Goal: Find specific page/section: Find specific page/section

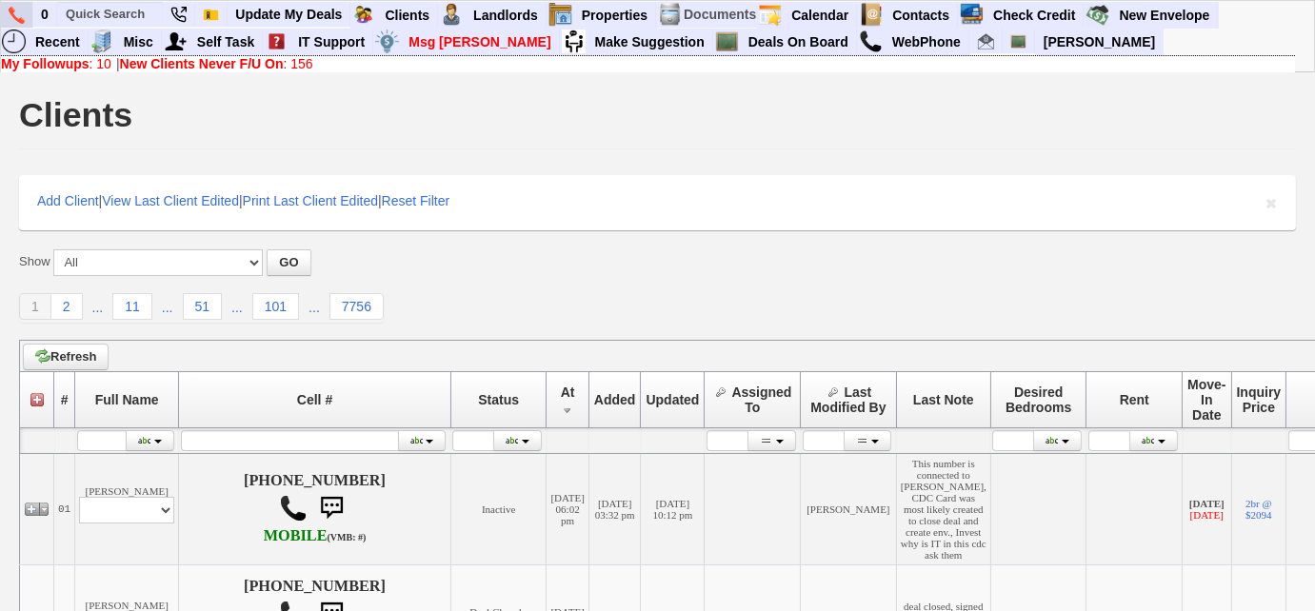
click at [17, 15] on img at bounding box center [17, 15] width 16 height 17
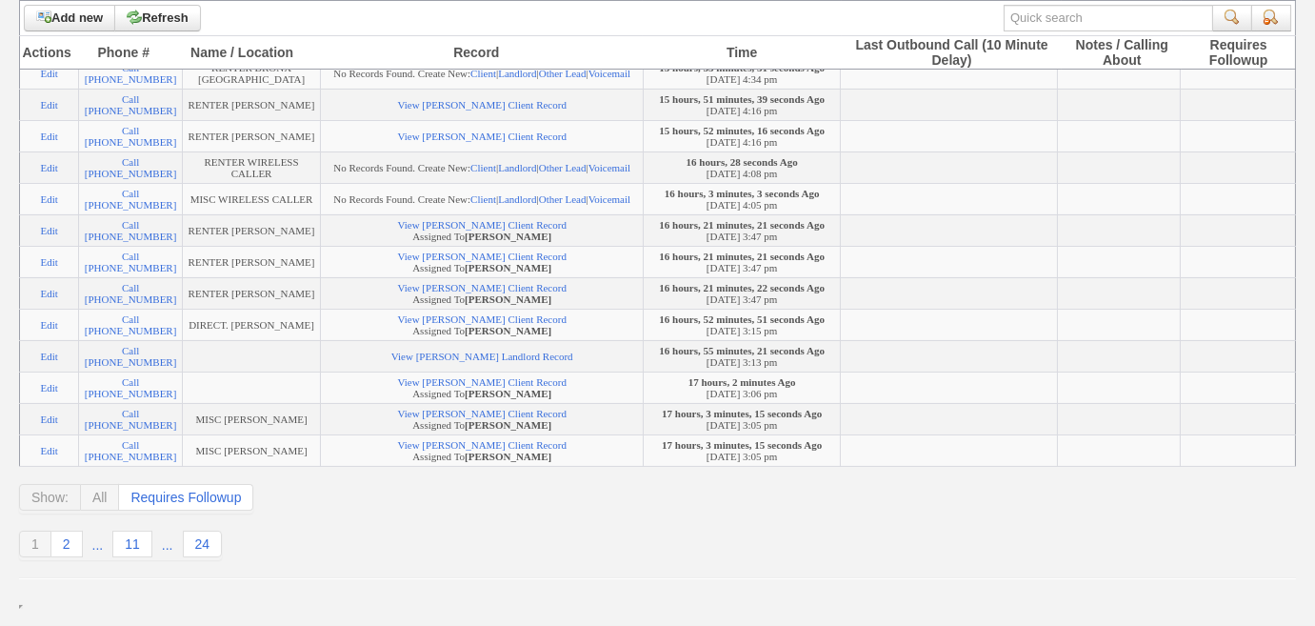
scroll to position [952, 0]
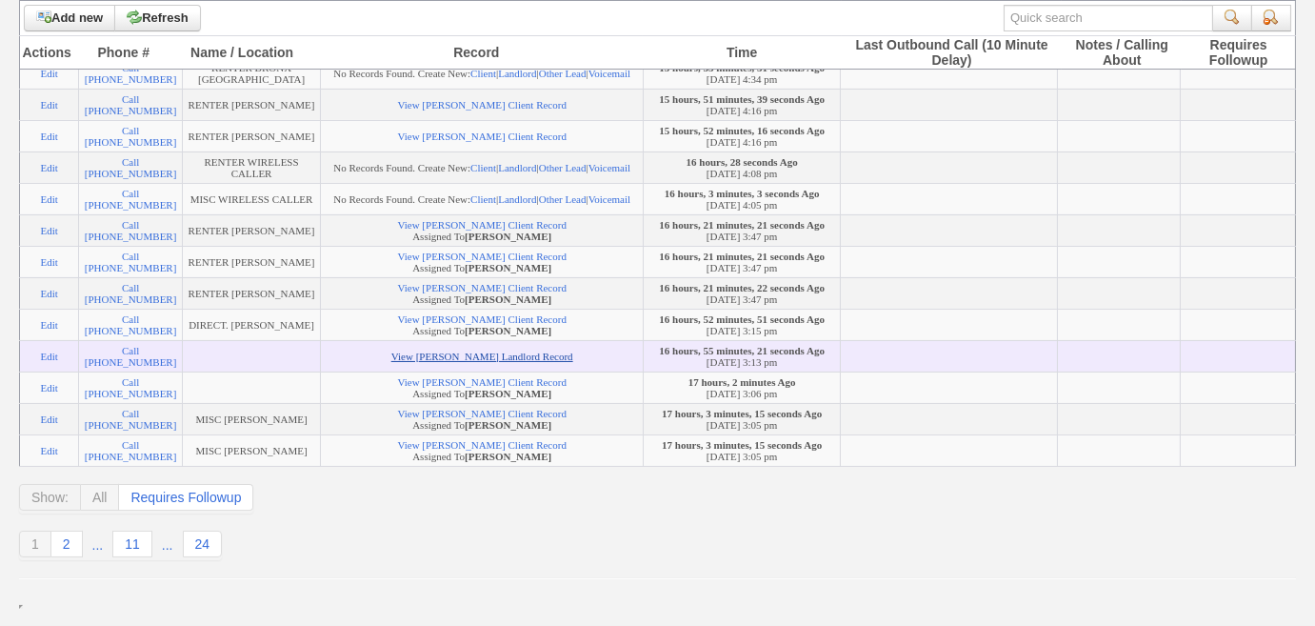
click at [487, 355] on link "View Eric Schroeder's Landlord Record" at bounding box center [482, 355] width 182 height 11
